Goal: Transaction & Acquisition: Purchase product/service

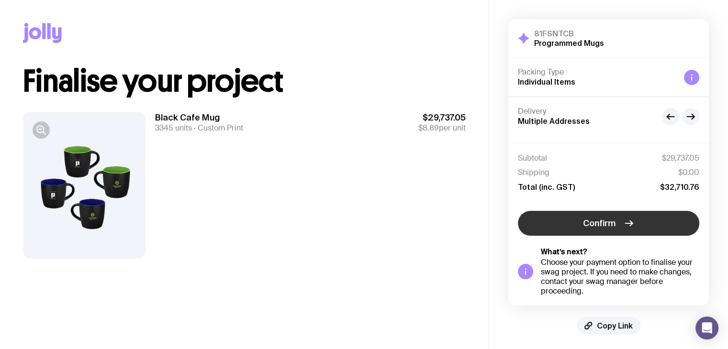
click at [628, 224] on icon "button" at bounding box center [628, 223] width 11 height 11
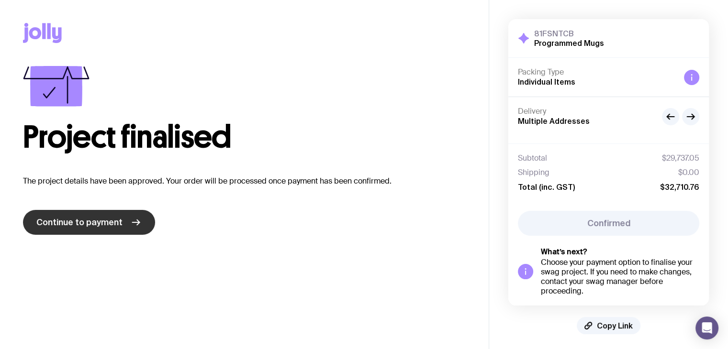
click at [109, 213] on link "Continue to payment" at bounding box center [89, 222] width 132 height 25
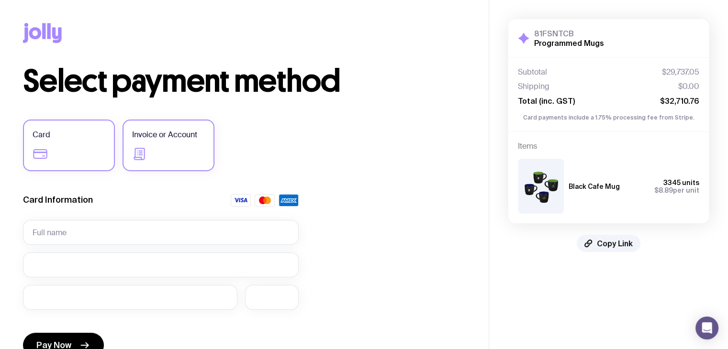
click at [168, 153] on label "Invoice or Account" at bounding box center [169, 146] width 92 height 52
click at [0, 0] on input "Invoice or Account" at bounding box center [0, 0] width 0 height 0
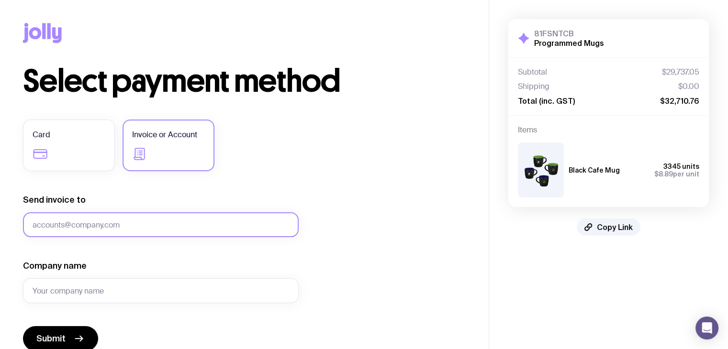
click at [159, 224] on input "Send invoice to" at bounding box center [161, 225] width 276 height 25
type input "a"
click at [42, 228] on input "a" at bounding box center [161, 225] width 276 height 25
paste input "[PERSON_NAME][EMAIL_ADDRESS][PERSON_NAME][DOMAIN_NAME]"
type input "[PERSON_NAME][EMAIL_ADDRESS][PERSON_NAME][DOMAIN_NAME]"
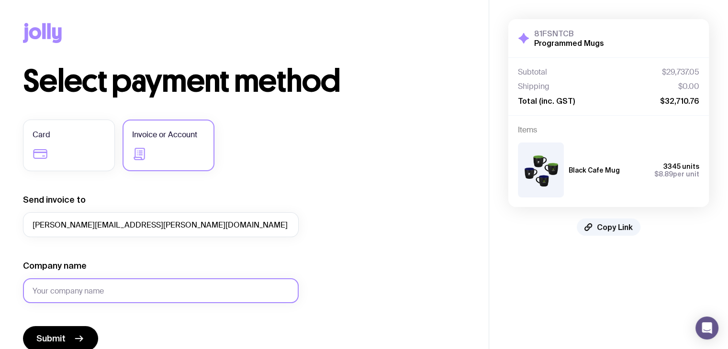
click at [67, 294] on input "Company name" at bounding box center [161, 291] width 276 height 25
type input "Programmed Fac"
drag, startPoint x: 106, startPoint y: 287, endPoint x: 14, endPoint y: 282, distance: 91.5
click at [14, 282] on div "Copy Link Select payment method Card Invoice or Account Send invoice to [PERSON…" at bounding box center [244, 233] width 489 height 466
paste input "Programmed Facility Management"
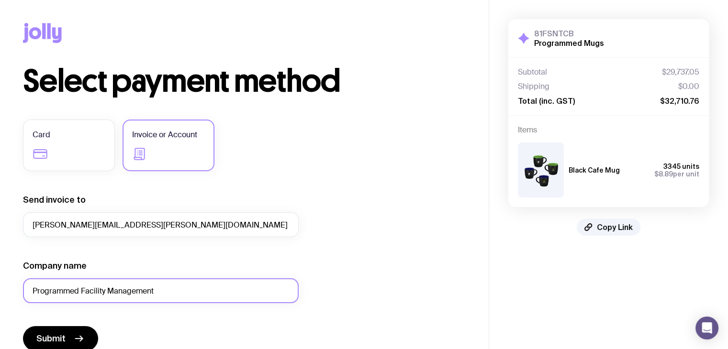
scroll to position [24, 0]
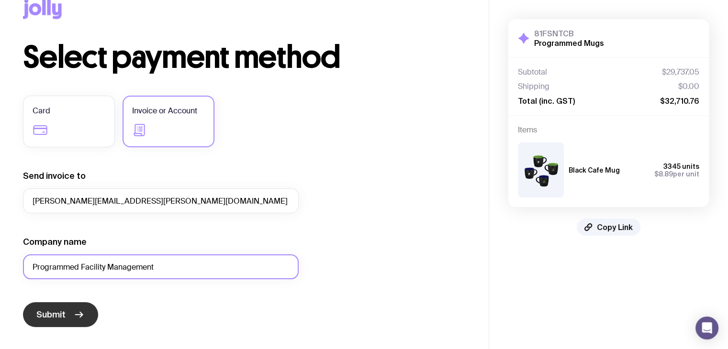
type input "Programmed Facility Management"
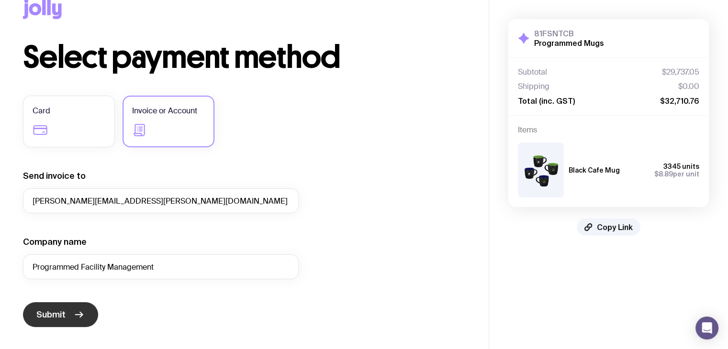
click at [60, 308] on button "Submit" at bounding box center [60, 314] width 75 height 25
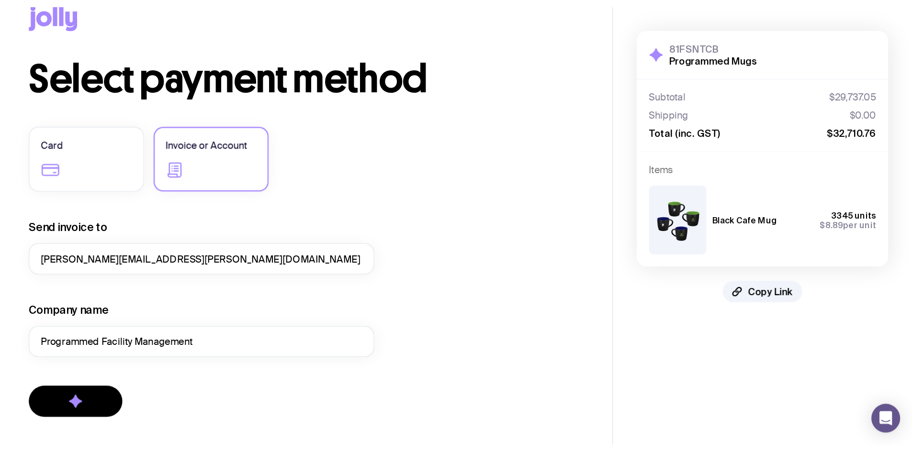
scroll to position [0, 0]
